Goal: Task Accomplishment & Management: Manage account settings

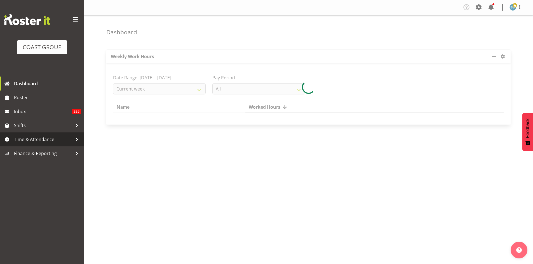
click at [44, 140] on span "Time & Attendance" at bounding box center [43, 139] width 59 height 8
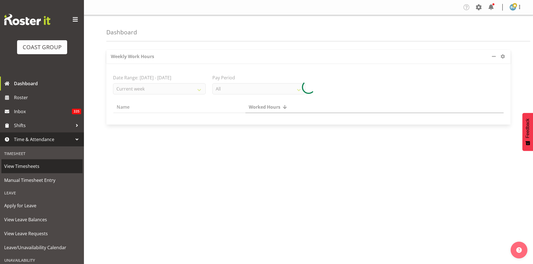
click at [27, 168] on span "View Timesheets" at bounding box center [42, 166] width 76 height 8
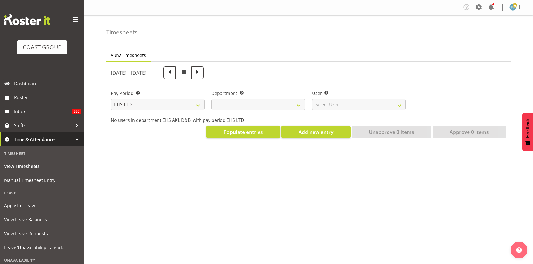
select select "7"
select select
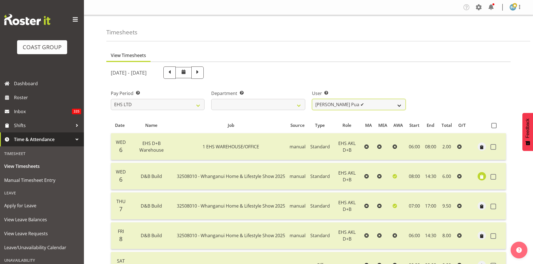
click at [362, 105] on select "Aleki Palu Pua ✔ Ben Dewes ✔ David Forte ✔ Durham Foster ✔ Ihaka Roberts ✔ Joe …" at bounding box center [359, 104] width 94 height 11
select select "8988"
click at [312, 99] on select "Aleki Palu Pua ✔ Ben Dewes ✔ David Forte ✔ Durham Foster ✔ Ihaka Roberts ✔ Joe …" at bounding box center [359, 104] width 94 height 11
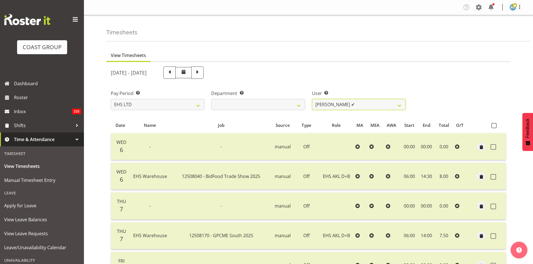
scroll to position [47, 0]
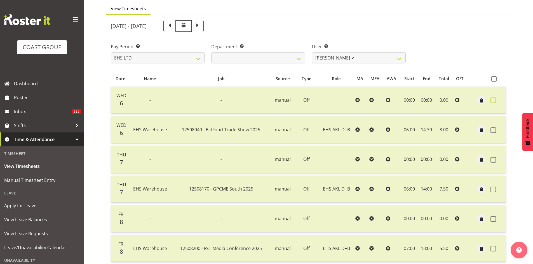
click at [495, 100] on span at bounding box center [494, 101] width 6 height 6
checkbox input "true"
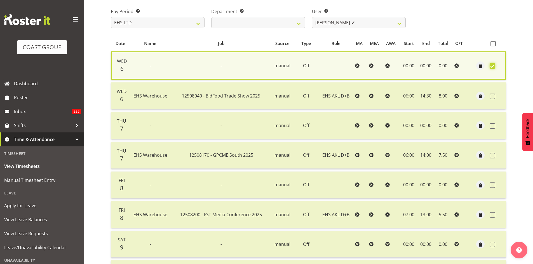
scroll to position [93, 0]
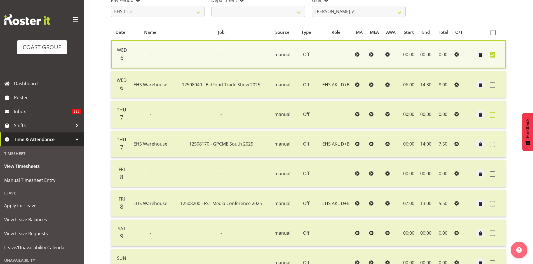
drag, startPoint x: 492, startPoint y: 115, endPoint x: 482, endPoint y: 121, distance: 11.0
click at [491, 115] on span at bounding box center [493, 115] width 6 height 6
checkbox input "true"
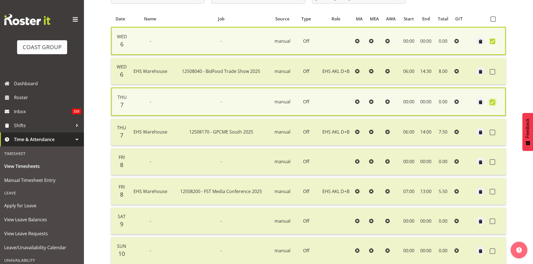
scroll to position [140, 0]
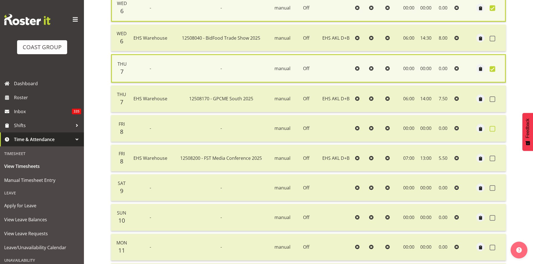
click at [491, 129] on span at bounding box center [493, 129] width 6 height 6
checkbox input "true"
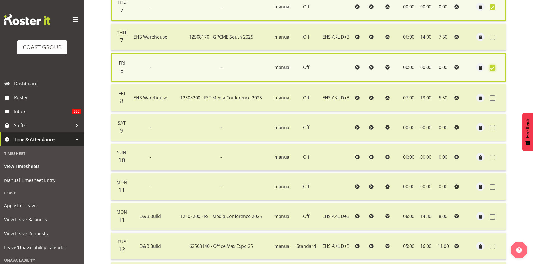
scroll to position [233, 0]
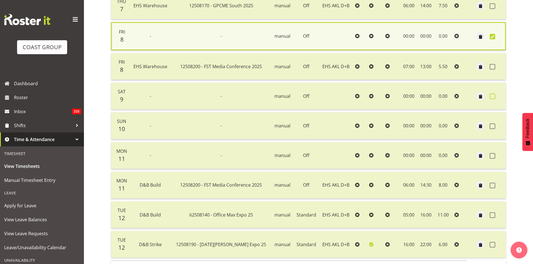
click at [493, 97] on span at bounding box center [493, 97] width 6 height 6
checkbox input "true"
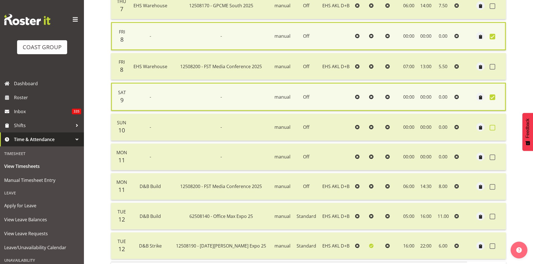
click at [494, 129] on span at bounding box center [493, 128] width 6 height 6
checkbox input "true"
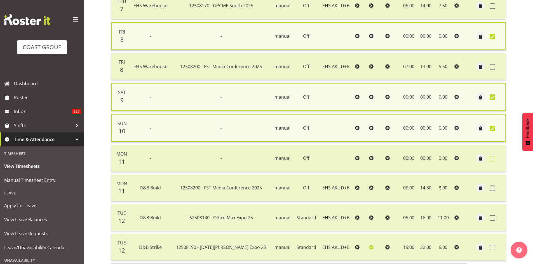
click at [494, 158] on span at bounding box center [493, 159] width 6 height 6
checkbox input "true"
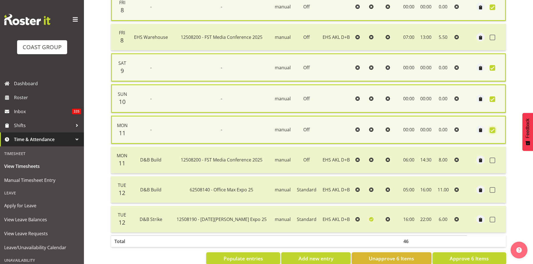
scroll to position [276, 0]
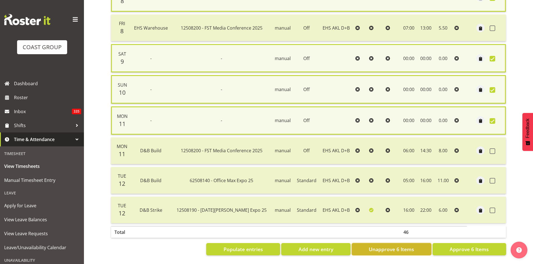
click at [387, 246] on span "Unapprove 6 Items" at bounding box center [391, 249] width 45 height 7
checkbox input "false"
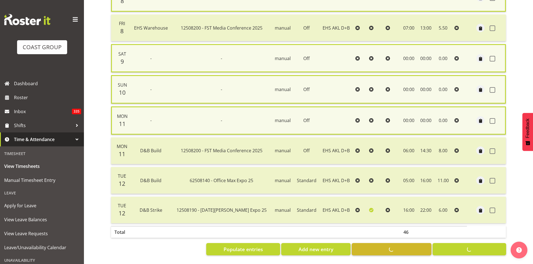
checkbox input "false"
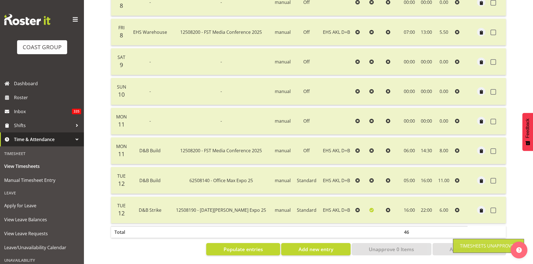
scroll to position [268, 0]
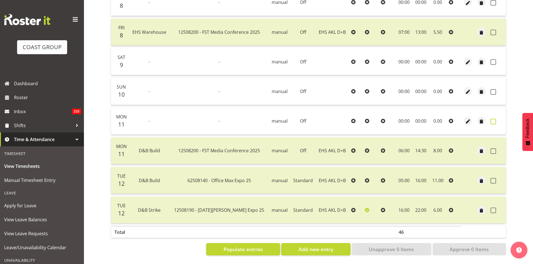
click at [495, 119] on span at bounding box center [494, 122] width 6 height 6
checkbox input "true"
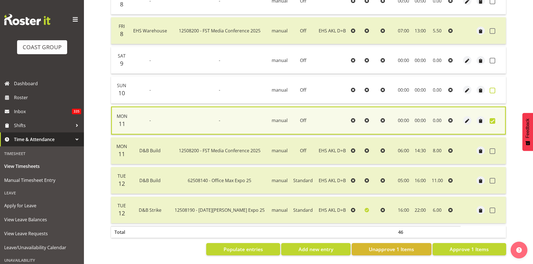
click at [494, 90] on span at bounding box center [493, 91] width 6 height 6
checkbox input "true"
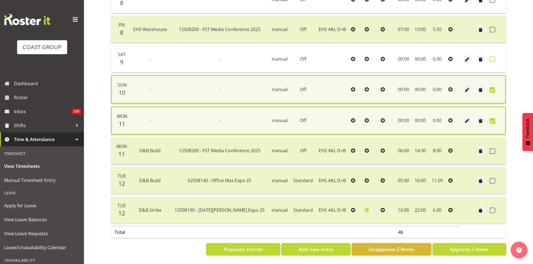
click at [495, 57] on label at bounding box center [494, 60] width 9 height 6
checkbox input "true"
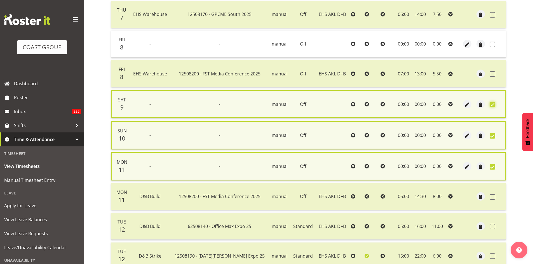
scroll to position [174, 0]
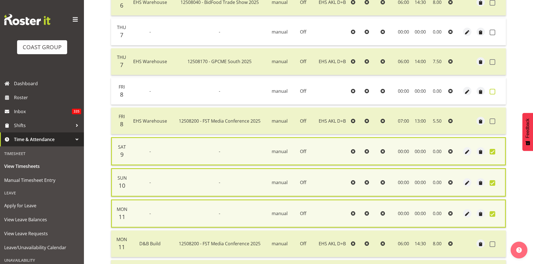
click at [491, 93] on span at bounding box center [493, 92] width 6 height 6
checkbox input "true"
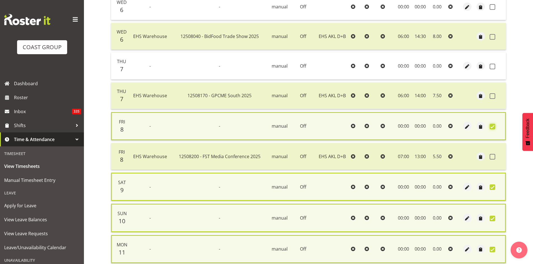
scroll to position [81, 0]
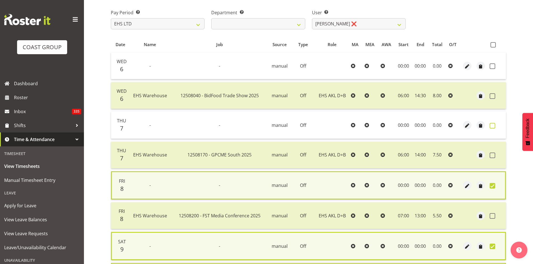
click at [493, 126] on span at bounding box center [493, 126] width 6 height 6
checkbox input "true"
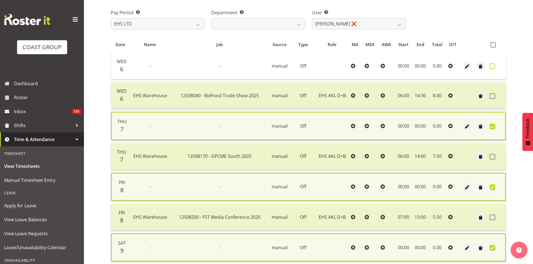
click at [492, 67] on span at bounding box center [493, 67] width 6 height 6
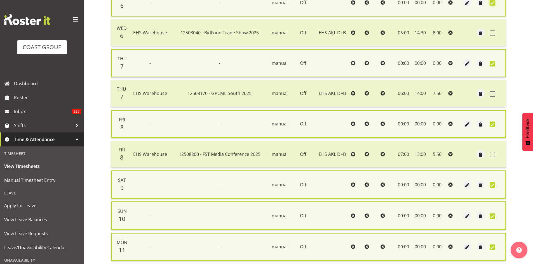
scroll to position [89, 0]
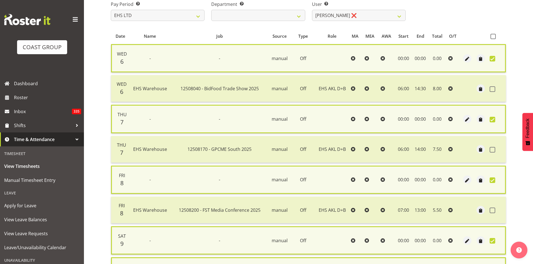
click at [511, 90] on div "View Timesheets August 6th - August 12th 2025 Pay Period Select which pay perio…" at bounding box center [319, 201] width 427 height 491
click at [465, 58] on span "button" at bounding box center [467, 59] width 6 height 6
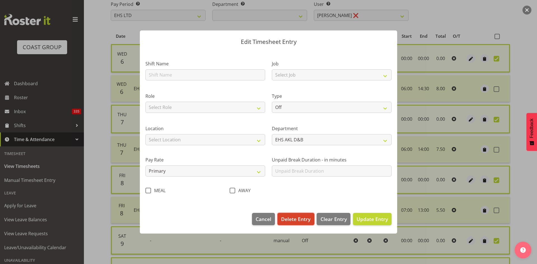
click at [303, 222] on span "Delete Entry" at bounding box center [295, 219] width 29 height 7
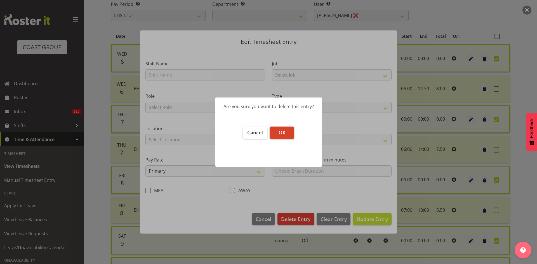
click at [286, 135] on button "OK" at bounding box center [282, 133] width 25 height 12
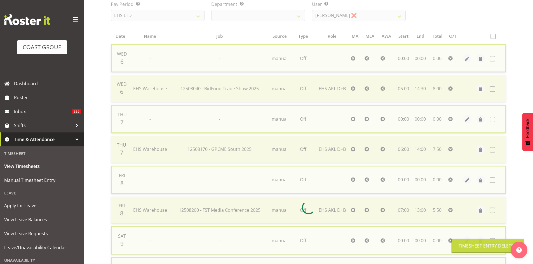
checkbox input "false"
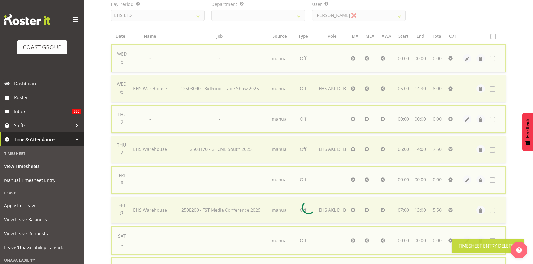
checkbox input "false"
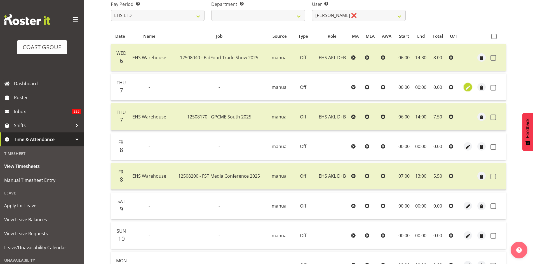
click at [467, 87] on span "button" at bounding box center [468, 88] width 6 height 6
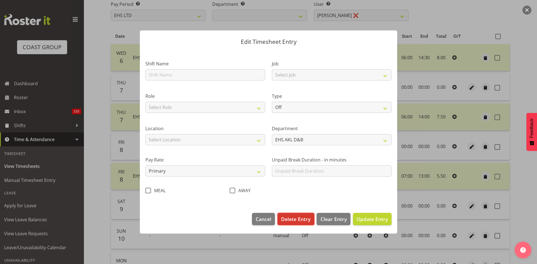
click at [296, 221] on span "Delete Entry" at bounding box center [295, 219] width 29 height 7
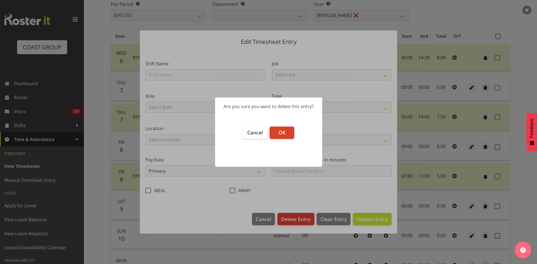
click at [288, 134] on button "OK" at bounding box center [282, 133] width 25 height 12
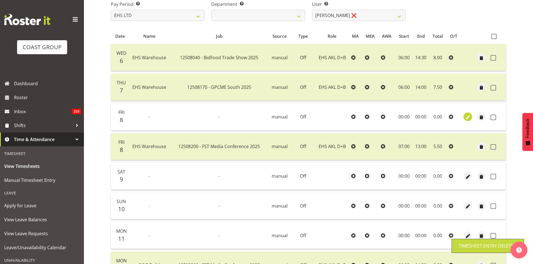
click at [466, 118] on span "button" at bounding box center [468, 117] width 6 height 6
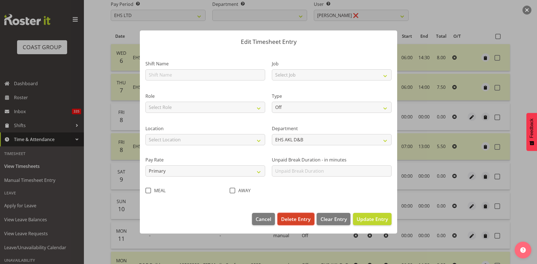
click at [298, 219] on span "Delete Entry" at bounding box center [295, 219] width 29 height 7
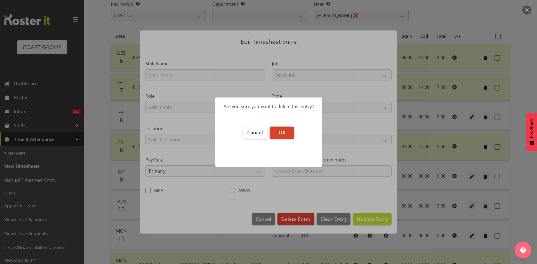
click at [282, 132] on span "OK" at bounding box center [282, 132] width 7 height 7
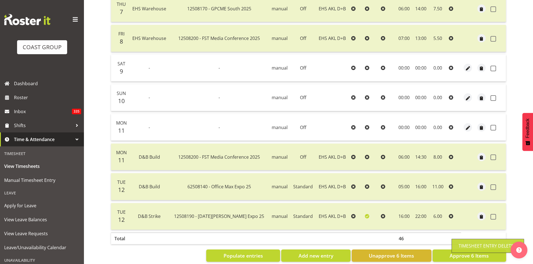
scroll to position [179, 0]
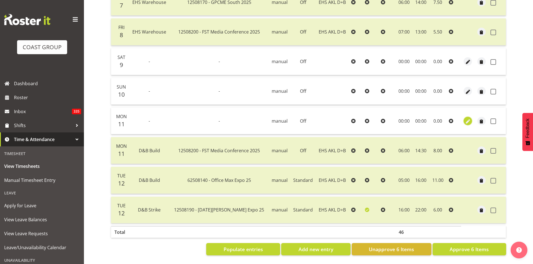
click at [467, 118] on span "button" at bounding box center [468, 121] width 6 height 6
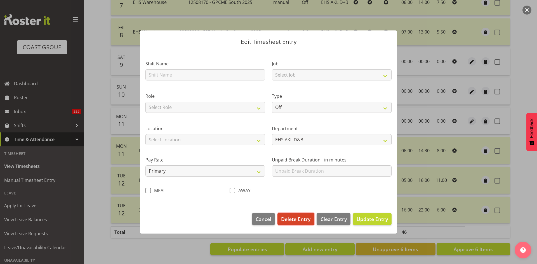
click at [292, 221] on span "Delete Entry" at bounding box center [295, 219] width 29 height 7
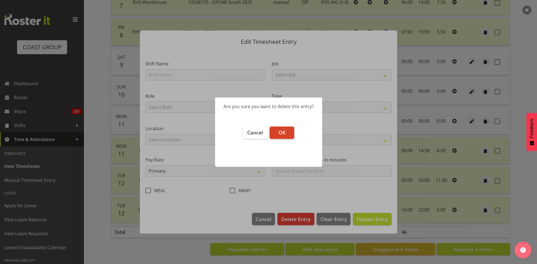
click at [284, 135] on span "OK" at bounding box center [282, 132] width 7 height 7
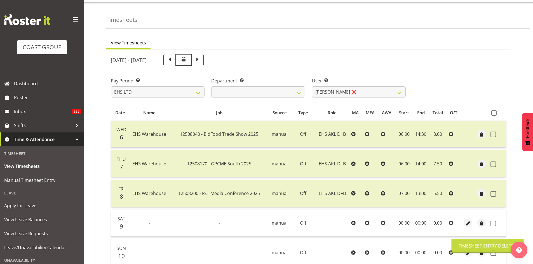
scroll to position [9, 0]
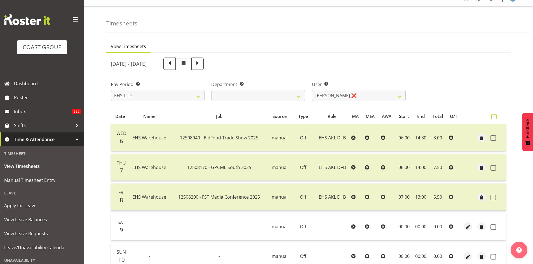
click at [494, 118] on span at bounding box center [493, 116] width 5 height 5
click at [494, 118] on input "checkbox" at bounding box center [493, 117] width 4 height 4
checkbox input "true"
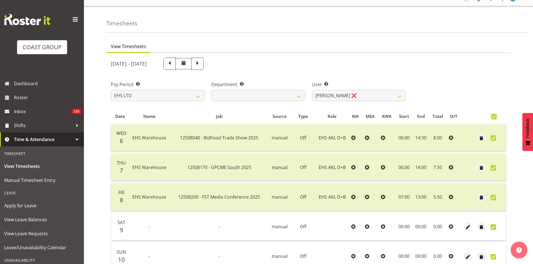
checkbox input "true"
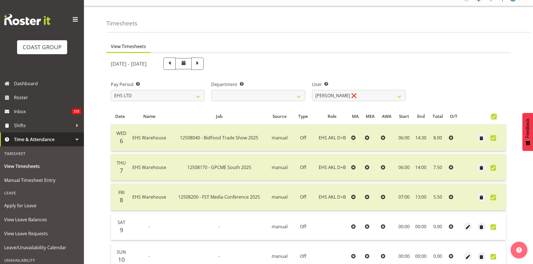
checkbox input "true"
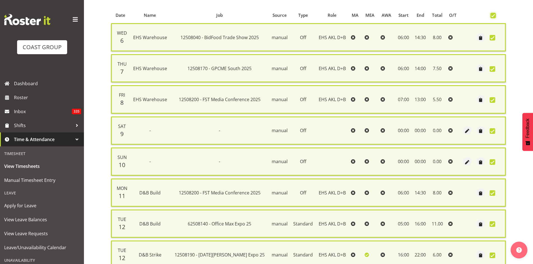
scroll to position [160, 0]
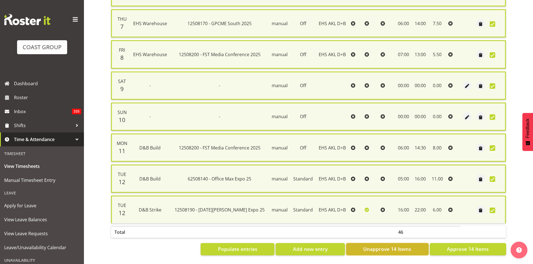
click at [390, 248] on span "Unapprove 14 Items" at bounding box center [387, 249] width 48 height 7
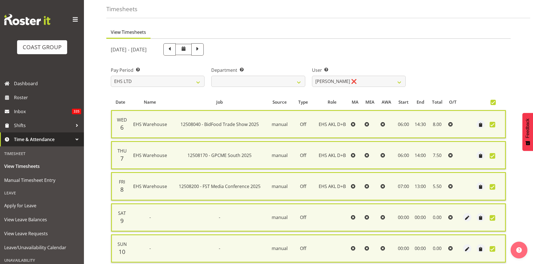
scroll to position [0, 0]
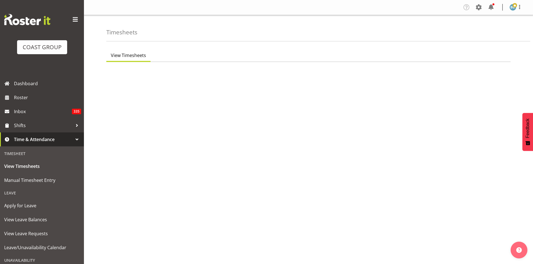
select select "7"
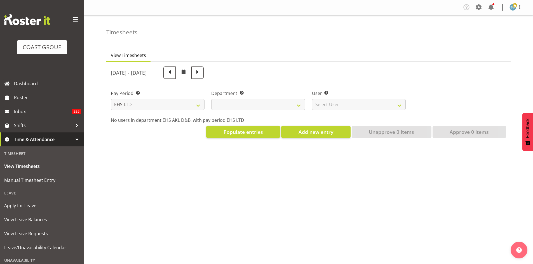
select select
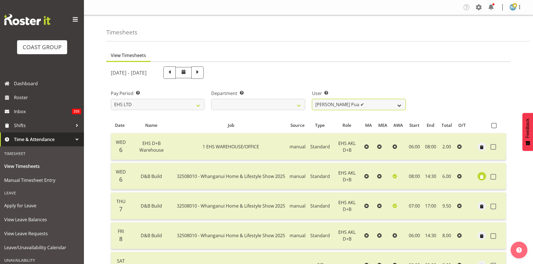
click at [397, 106] on select "[PERSON_NAME] Pua ✔ [PERSON_NAME] ✔ [PERSON_NAME] ✔ [PERSON_NAME] ✔ [PERSON_NAM…" at bounding box center [359, 104] width 94 height 11
select select "8988"
click at [312, 99] on select "[PERSON_NAME] Pua ✔ [PERSON_NAME] ✔ [PERSON_NAME] ✔ [PERSON_NAME] ✔ [PERSON_NAM…" at bounding box center [359, 104] width 94 height 11
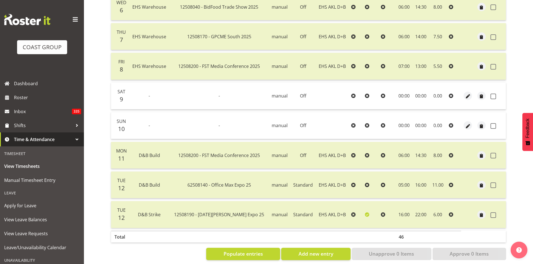
scroll to position [47, 0]
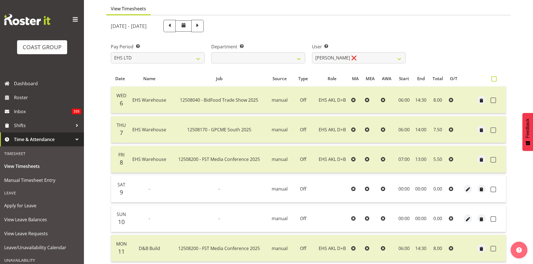
click at [492, 79] on span at bounding box center [493, 78] width 5 height 5
click at [492, 79] on input "checkbox" at bounding box center [493, 79] width 4 height 4
checkbox input "true"
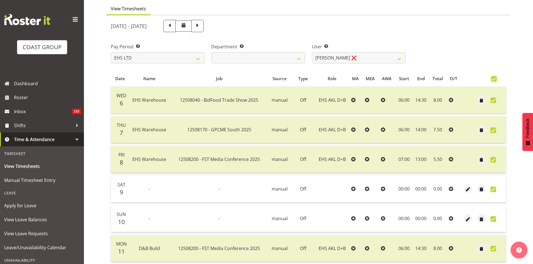
checkbox input "true"
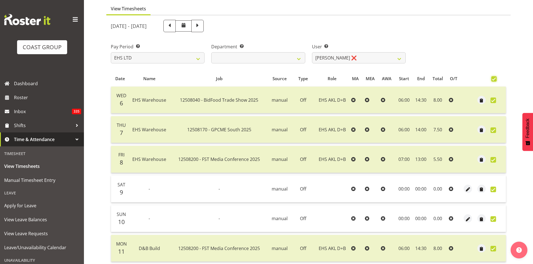
checkbox input "true"
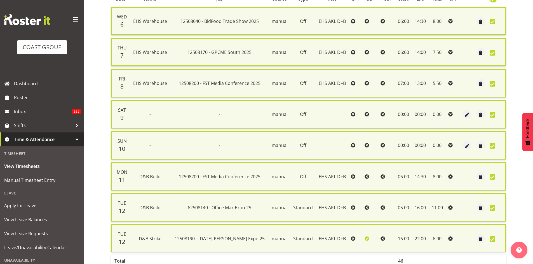
scroll to position [160, 0]
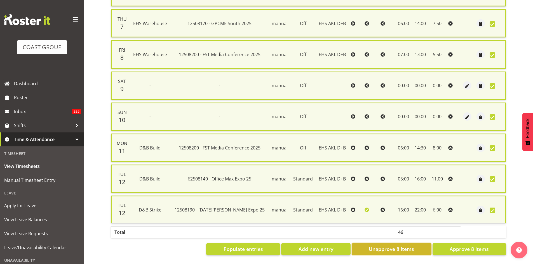
click at [389, 246] on span "Unapprove 8 Items" at bounding box center [391, 249] width 45 height 7
checkbox input "false"
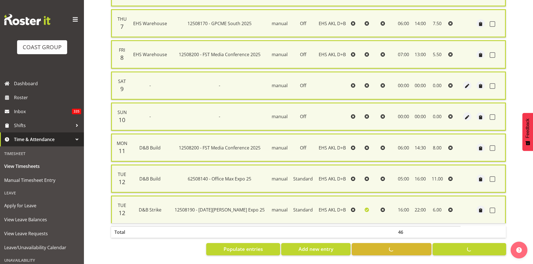
checkbox input "false"
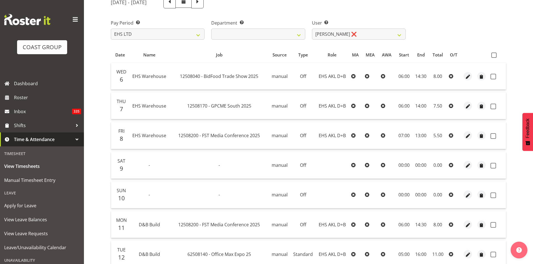
scroll to position [56, 0]
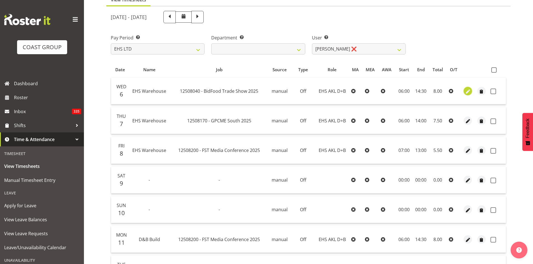
click at [467, 92] on span "button" at bounding box center [468, 91] width 6 height 6
select select "35"
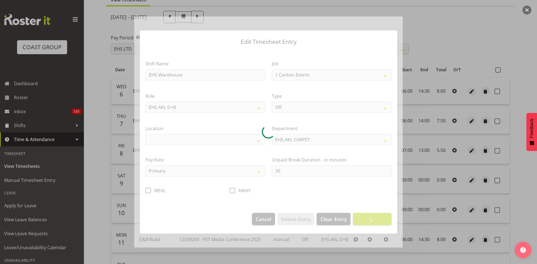
select select "9033"
select select "35"
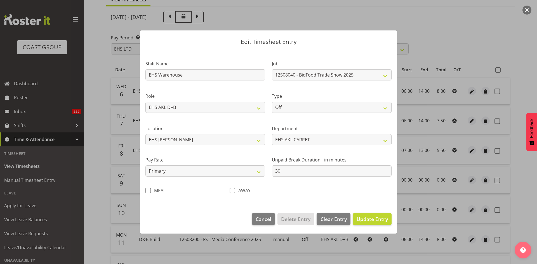
click at [308, 107] on section "Shift Name EHS Warehouse Job 1 Carlton Events 1 [PERSON_NAME][GEOGRAPHIC_DATA] …" at bounding box center [268, 128] width 257 height 157
click at [308, 107] on select "Off Standard Public Holiday Public Holiday (Worked) Day In Lieu Annual Leave Si…" at bounding box center [332, 107] width 120 height 11
select select "Standard"
click at [272, 102] on select "Off Standard Public Holiday Public Holiday (Worked) Day In Lieu Annual Leave Si…" at bounding box center [332, 107] width 120 height 11
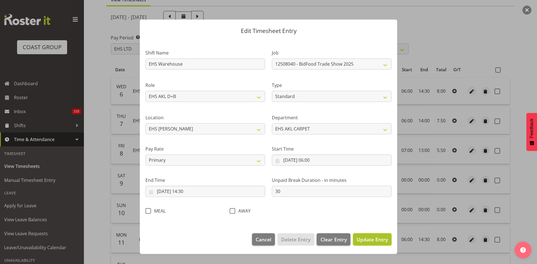
click at [370, 242] on span "Update Entry" at bounding box center [372, 239] width 31 height 7
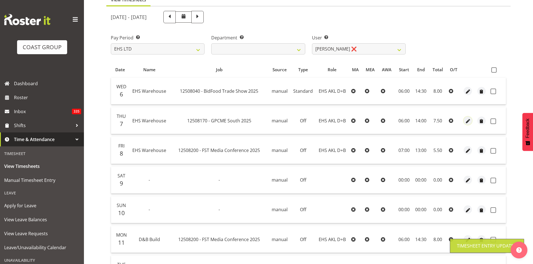
click at [468, 121] on span "button" at bounding box center [468, 121] width 6 height 6
select select "35"
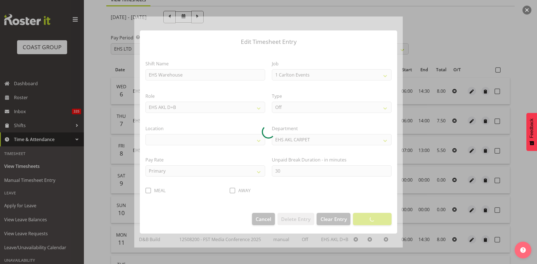
select select "10069"
click at [306, 108] on div at bounding box center [268, 132] width 269 height 231
select select "35"
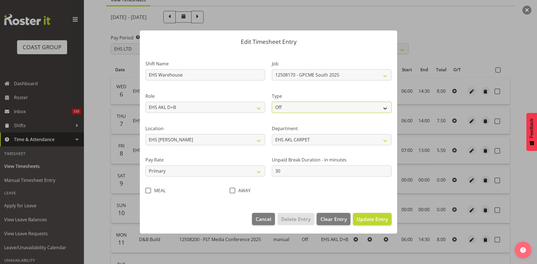
click at [306, 108] on select "Off Standard Public Holiday Public Holiday (Worked) Day In Lieu Annual Leave Si…" at bounding box center [332, 107] width 120 height 11
select select "Standard"
click at [272, 102] on select "Off Standard Public Holiday Public Holiday (Worked) Day In Lieu Annual Leave Si…" at bounding box center [332, 107] width 120 height 11
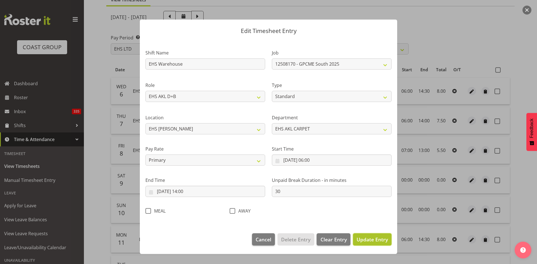
click at [377, 239] on span "Update Entry" at bounding box center [372, 239] width 31 height 7
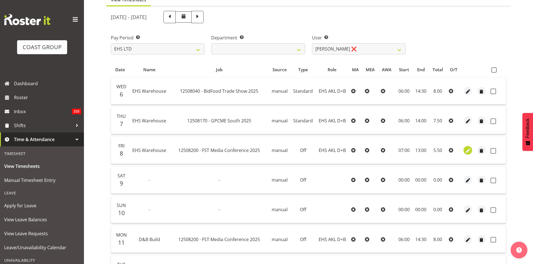
click at [467, 151] on span "button" at bounding box center [468, 151] width 6 height 6
select select "35"
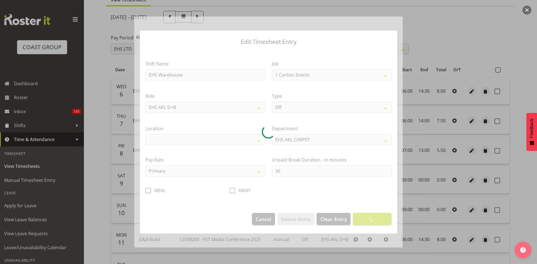
select select "10200"
select select "35"
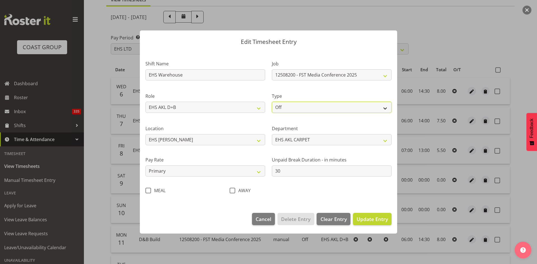
click at [343, 109] on select "Off Standard Public Holiday Public Holiday (Worked) Day In Lieu Annual Leave Si…" at bounding box center [332, 107] width 120 height 11
select select "Standard"
click at [272, 102] on select "Off Standard Public Holiday Public Holiday (Worked) Day In Lieu Annual Leave Si…" at bounding box center [332, 107] width 120 height 11
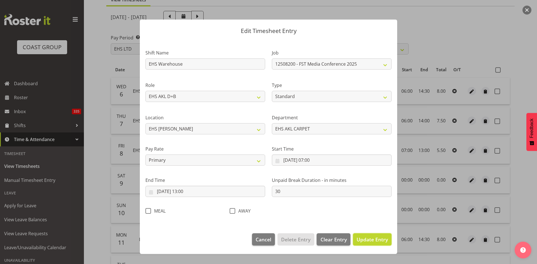
click at [364, 241] on span "Update Entry" at bounding box center [372, 239] width 31 height 7
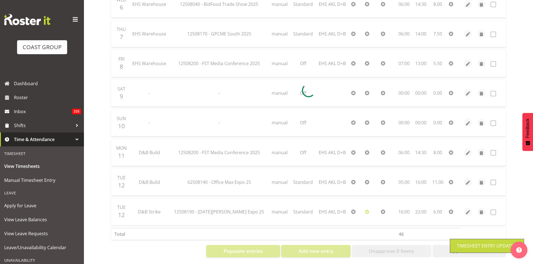
scroll to position [149, 0]
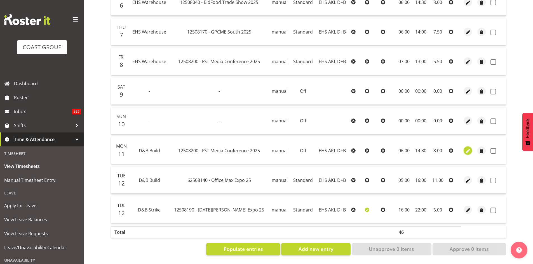
click at [467, 148] on span "button" at bounding box center [468, 151] width 6 height 6
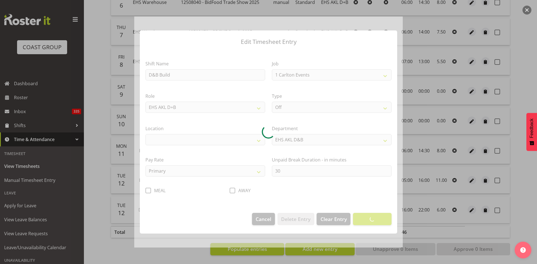
select select "10200"
select select "35"
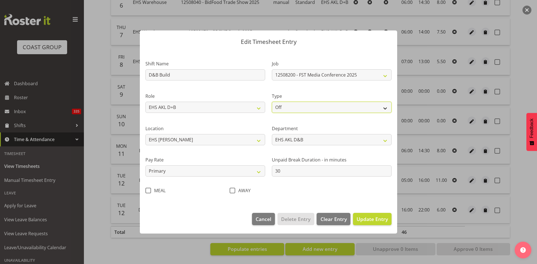
click at [322, 111] on select "Off Standard Public Holiday Public Holiday (Worked) Day In Lieu Annual Leave Si…" at bounding box center [332, 107] width 120 height 11
select select "Standard"
click at [272, 102] on select "Off Standard Public Holiday Public Holiday (Worked) Day In Lieu Annual Leave Si…" at bounding box center [332, 107] width 120 height 11
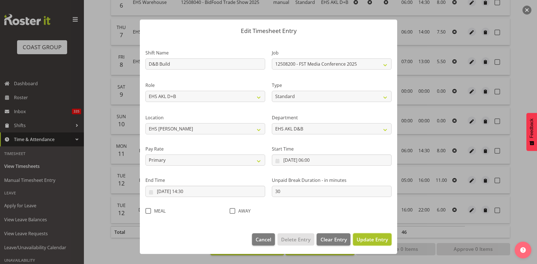
click at [374, 239] on span "Update Entry" at bounding box center [372, 239] width 31 height 7
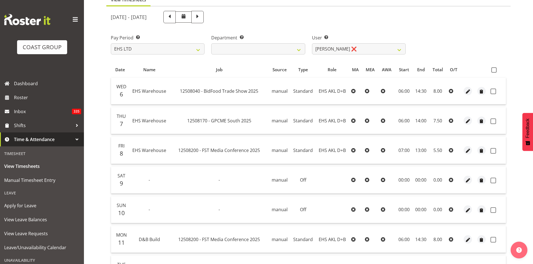
scroll to position [0, 0]
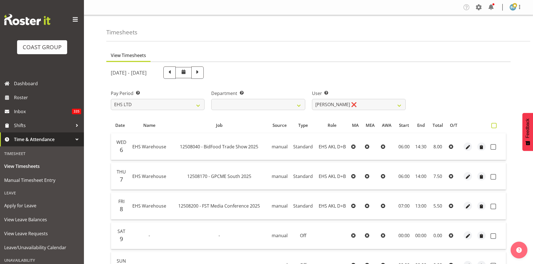
click at [493, 125] on span at bounding box center [493, 125] width 5 height 5
click at [493, 125] on input "checkbox" at bounding box center [493, 126] width 4 height 4
checkbox input "true"
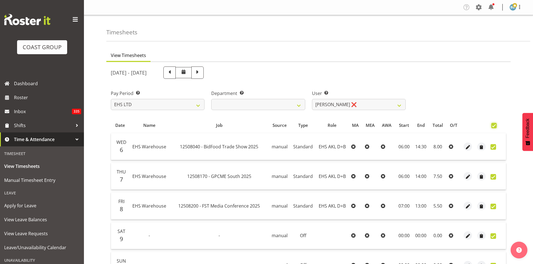
checkbox input "true"
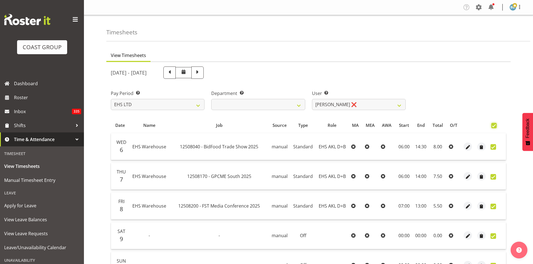
checkbox input "true"
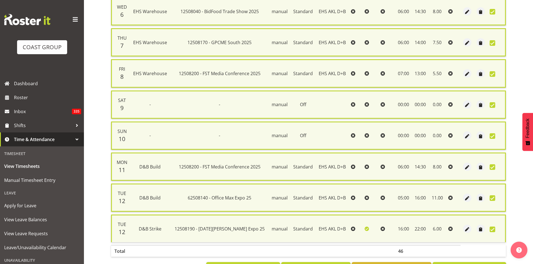
scroll to position [160, 0]
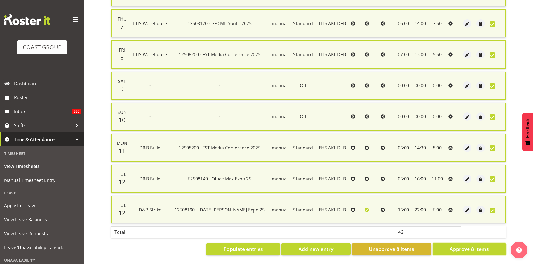
click at [469, 247] on span "Approve 8 Items" at bounding box center [469, 249] width 39 height 7
checkbox input "false"
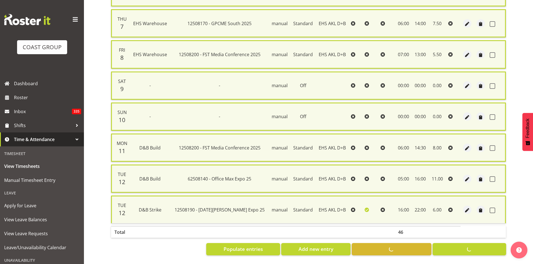
checkbox input "false"
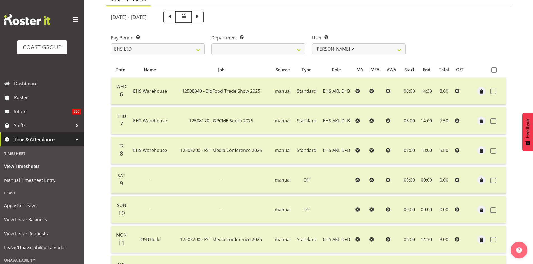
scroll to position [0, 0]
